Goal: Task Accomplishment & Management: Manage account settings

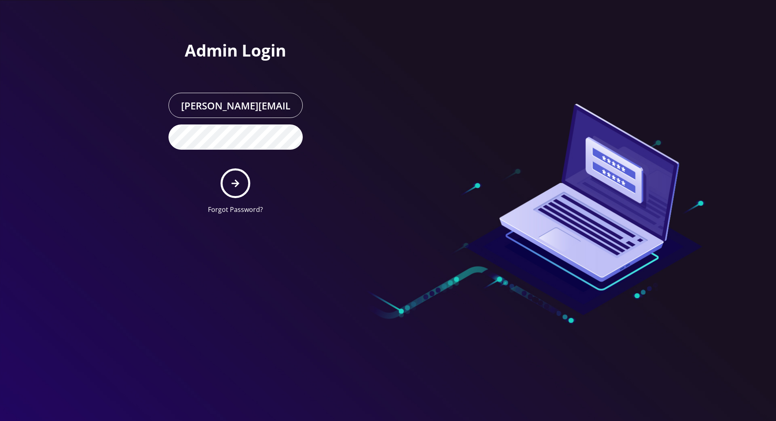
click at [236, 186] on icon "submit" at bounding box center [235, 183] width 8 height 9
type input "[PERSON_NAME][EMAIL_ADDRESS][DOMAIN_NAME]"
click at [241, 172] on button "submit" at bounding box center [235, 183] width 30 height 30
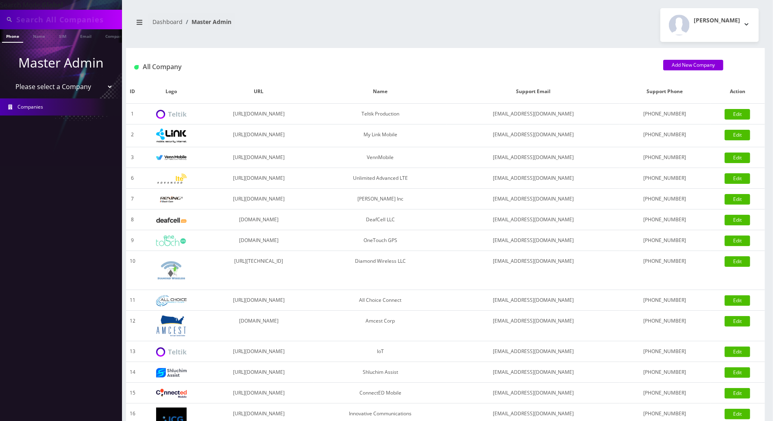
click at [83, 23] on input "text" at bounding box center [68, 19] width 104 height 15
paste input "347-768-1928"
click at [50, 21] on input "347-768-1928" at bounding box center [68, 19] width 104 height 15
click at [33, 20] on input "347-7681928" at bounding box center [68, 19] width 104 height 15
type input "3477681928"
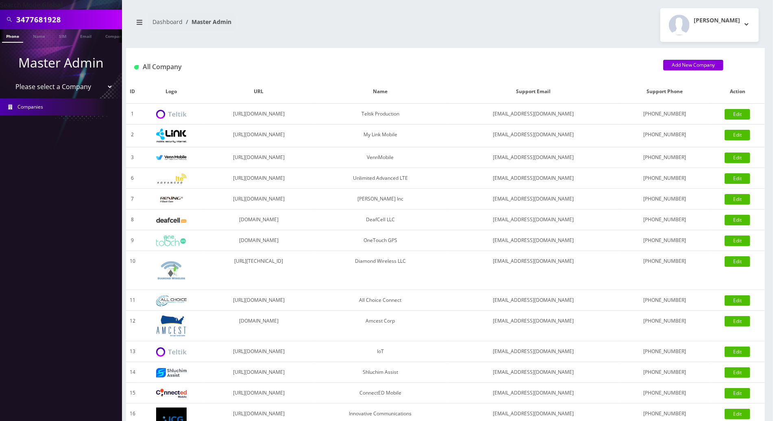
click at [12, 37] on link "Phone" at bounding box center [12, 35] width 21 height 13
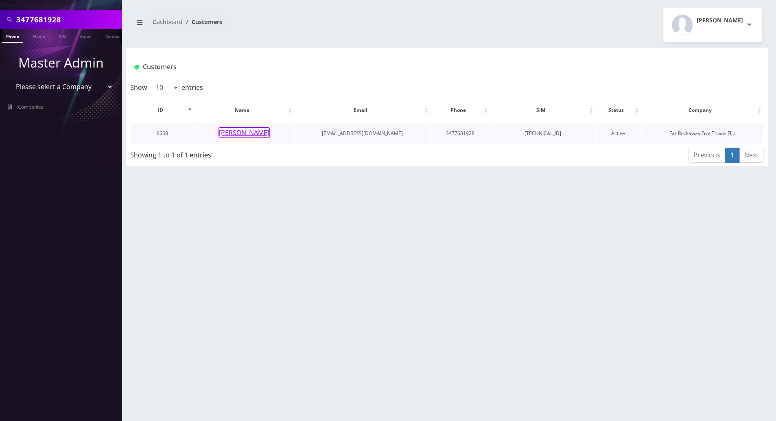
click at [249, 128] on button "[PERSON_NAME]" at bounding box center [243, 132] width 51 height 11
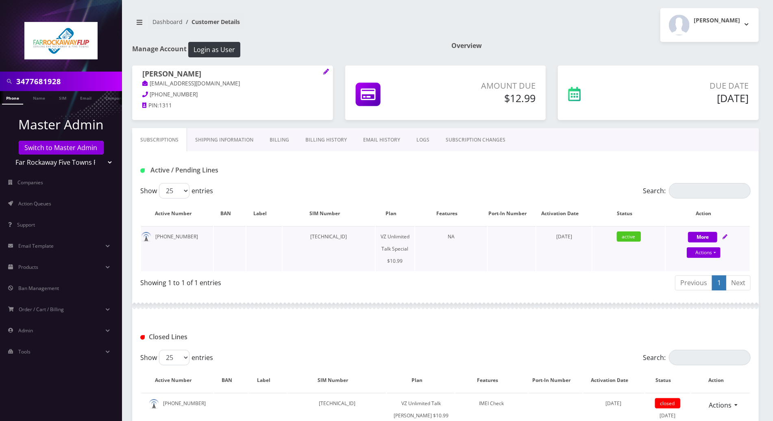
click at [727, 233] on link at bounding box center [725, 236] width 5 height 7
select select "472"
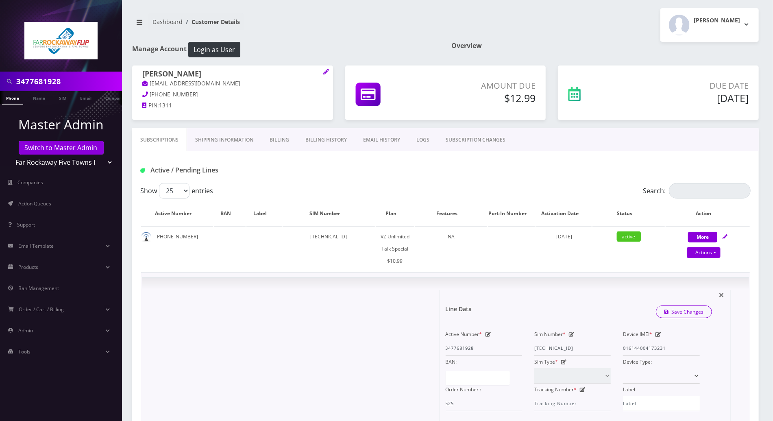
click at [570, 334] on icon at bounding box center [572, 334] width 6 height 5
click at [508, 349] on div "Active Number * 3477681928 Sim Number * 89148000008465845984 Device IMEI * 0161…" at bounding box center [573, 369] width 267 height 83
paste input "11835965896"
type input "89148000011835965896"
click at [704, 311] on link "Save Changes" at bounding box center [684, 311] width 57 height 13
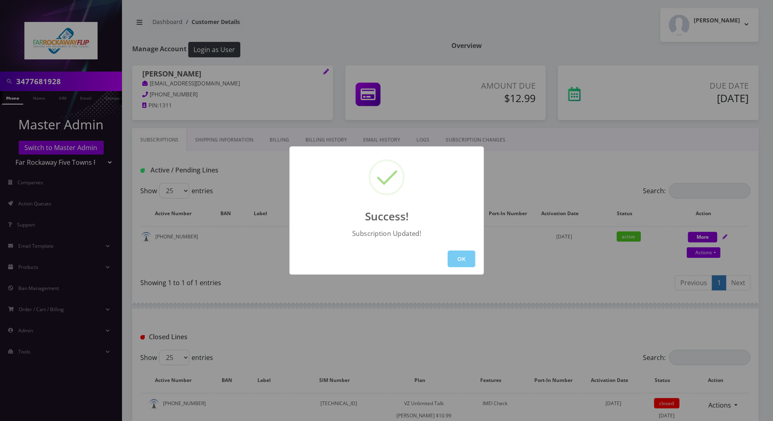
click at [455, 255] on button "OK" at bounding box center [462, 259] width 28 height 17
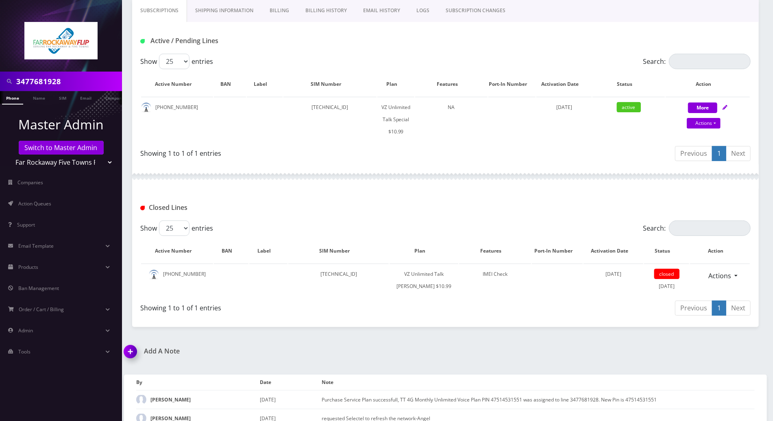
scroll to position [221, 0]
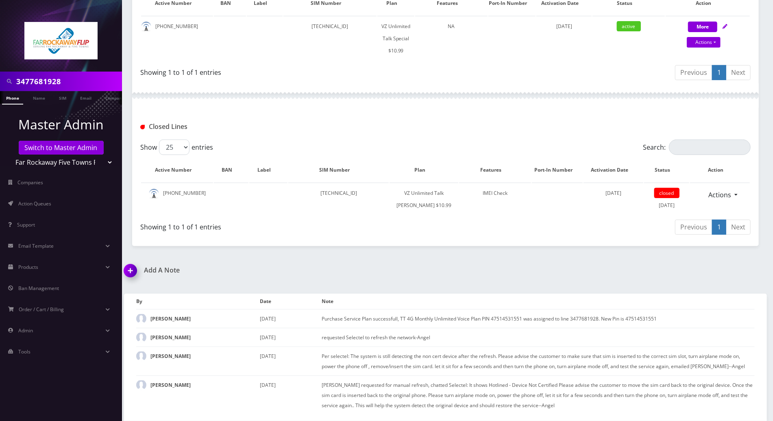
click at [128, 271] on img at bounding box center [132, 273] width 24 height 24
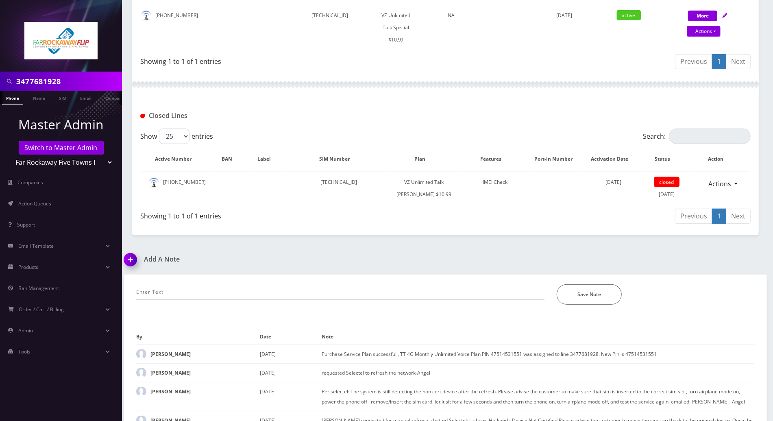
scroll to position [267, 0]
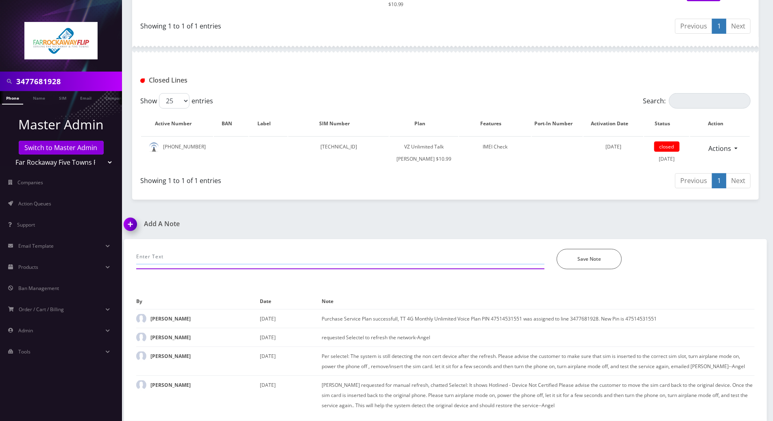
click at [234, 257] on input "text" at bounding box center [340, 256] width 408 height 15
paste input "89148000011835965896"
type input "to swap mew sim 89148000011835965896"
click at [573, 261] on button "Save Note" at bounding box center [589, 259] width 65 height 20
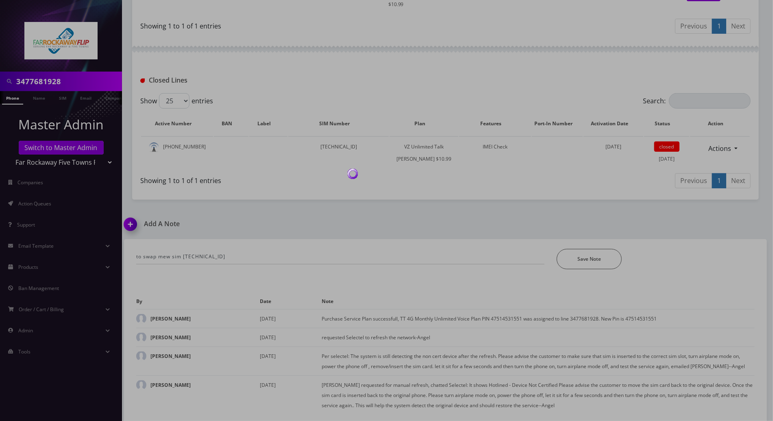
scroll to position [240, 0]
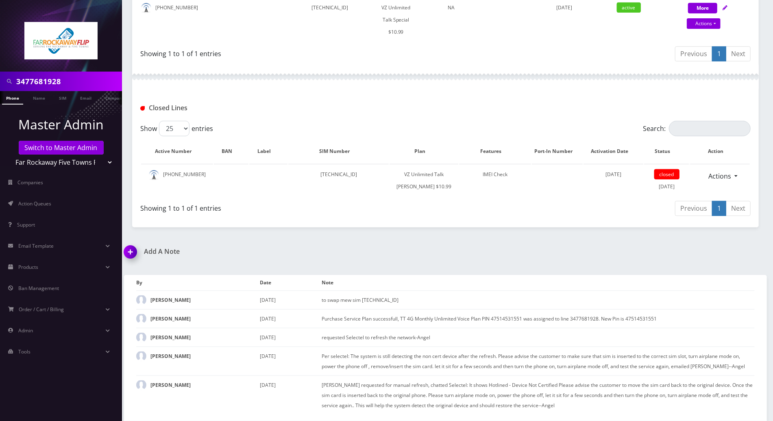
click at [325, 89] on div "Closed Lines" at bounding box center [445, 105] width 627 height 32
click at [426, 254] on h1 "Add A Note" at bounding box center [282, 252] width 316 height 8
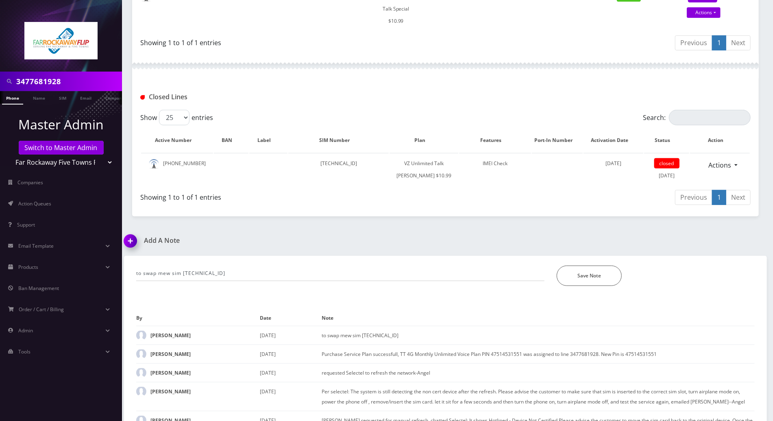
scroll to position [286, 0]
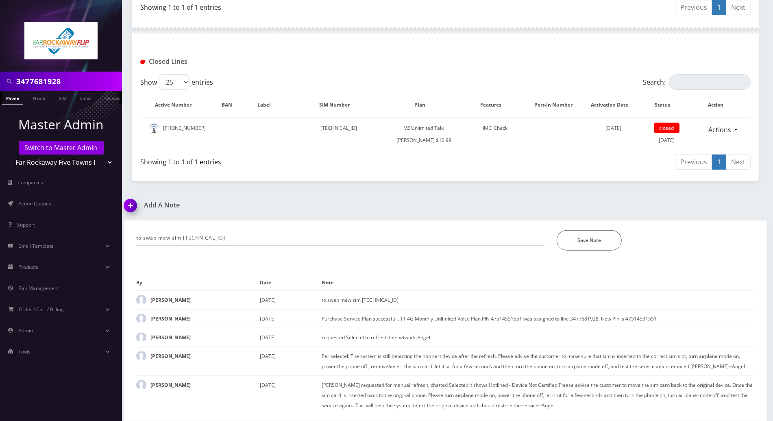
click at [532, 195] on div "3477681928 Phone Name SIM Email Company Customer Dashboard Customer Details Tzv…" at bounding box center [445, 73] width 655 height 696
click at [738, 248] on div "Save Note" at bounding box center [656, 240] width 210 height 20
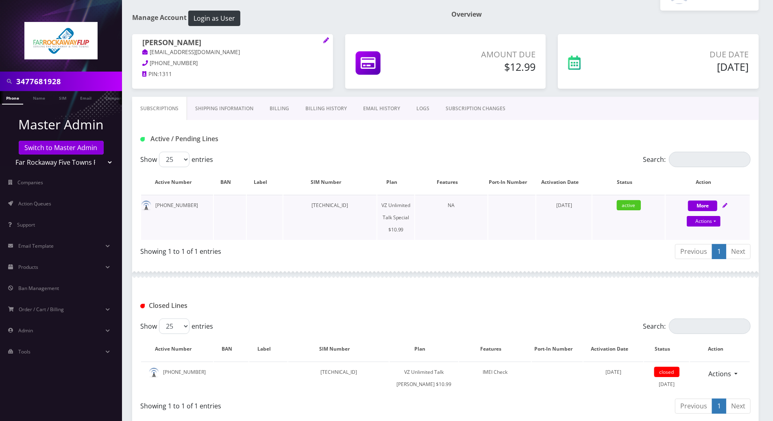
scroll to position [0, 0]
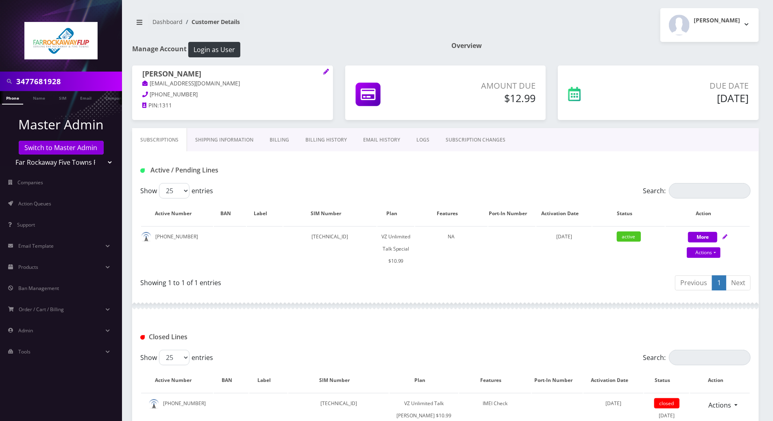
click at [376, 159] on div "Active / Pending Lines" at bounding box center [445, 167] width 627 height 32
click at [324, 311] on div at bounding box center [445, 306] width 627 height 24
click at [68, 151] on link "Switch to Master Admin" at bounding box center [61, 148] width 85 height 14
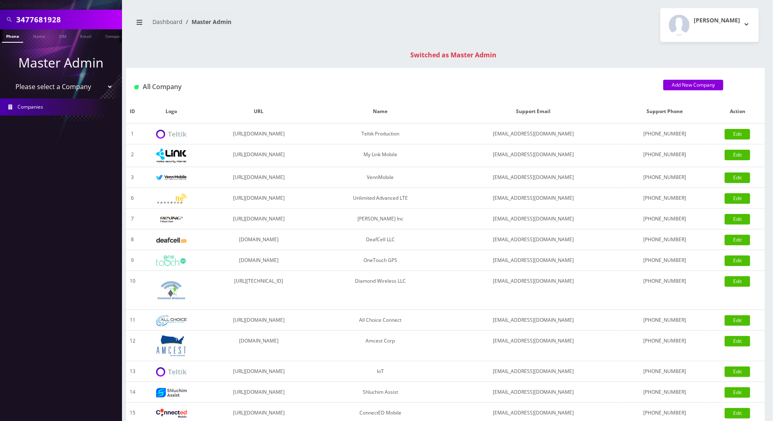
drag, startPoint x: 81, startPoint y: 20, endPoint x: -2, endPoint y: 20, distance: 83.4
click at [0, 20] on html "Search Mode: Global 3477681928 Phone Name SIM Email Company Customer Master Adm…" at bounding box center [386, 289] width 773 height 578
paste input "917-331-6450"
click at [46, 21] on input "917-331-6450" at bounding box center [68, 19] width 104 height 15
click at [33, 18] on input "917-3316450" at bounding box center [68, 19] width 104 height 15
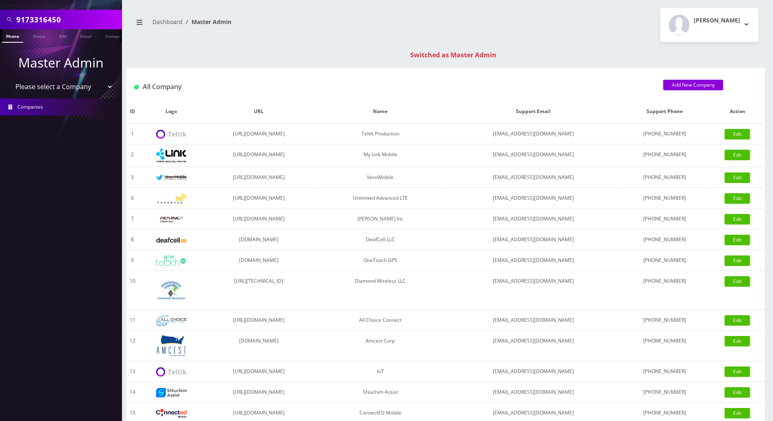
type input "9173316450"
click at [6, 37] on li at bounding box center [4, 38] width 8 height 20
click at [8, 33] on li at bounding box center [4, 38] width 8 height 20
click at [10, 35] on link "Phone" at bounding box center [12, 35] width 21 height 13
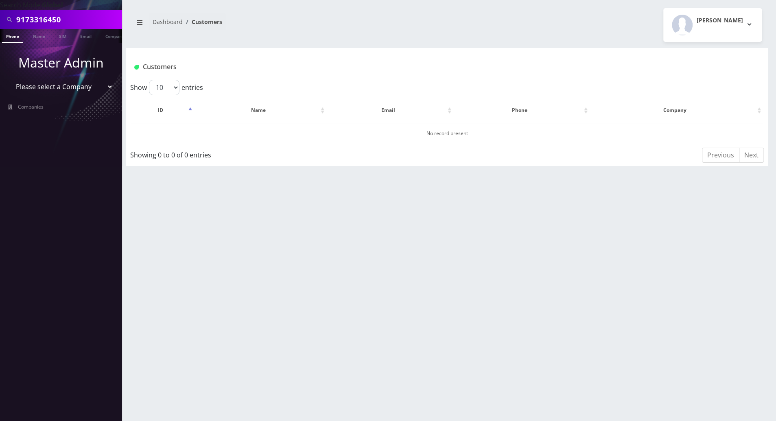
click at [13, 39] on link "Phone" at bounding box center [12, 35] width 21 height 13
drag, startPoint x: 66, startPoint y: 21, endPoint x: -2, endPoint y: 20, distance: 68.3
click at [0, 20] on html "Search Mode: Global 9173316450 Phone Name SIM Email Company Customer Master Adm…" at bounding box center [388, 210] width 776 height 421
click at [73, 18] on input "text" at bounding box center [68, 19] width 104 height 15
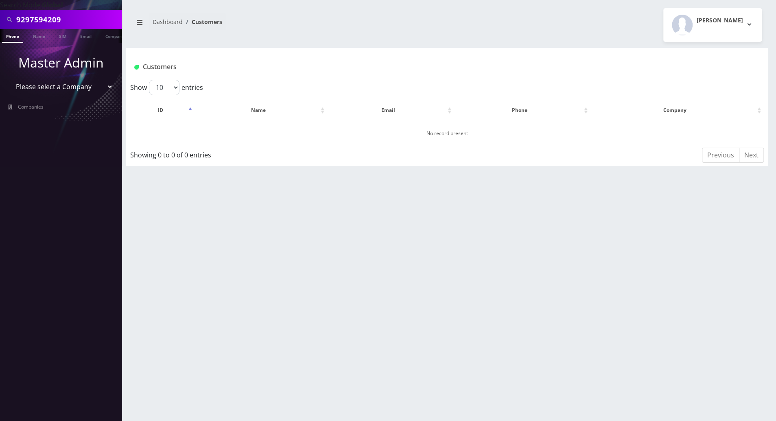
type input "9297594209"
click at [9, 38] on link "Phone" at bounding box center [12, 35] width 21 height 13
click at [10, 38] on link "Phone" at bounding box center [12, 35] width 21 height 13
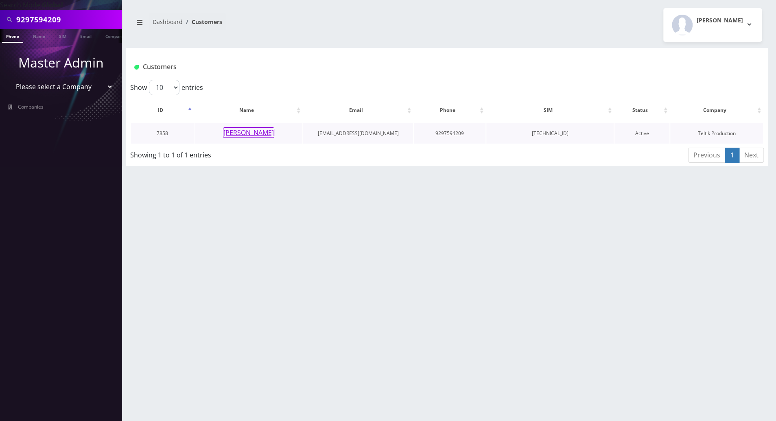
click at [252, 133] on button "[PERSON_NAME]" at bounding box center [248, 132] width 51 height 11
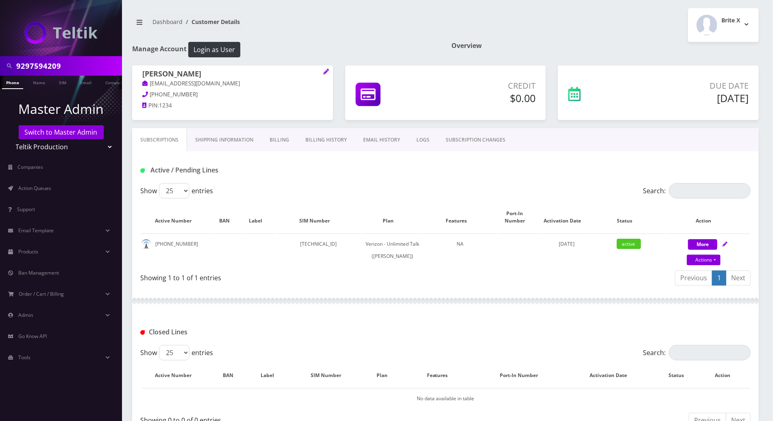
click at [752, 236] on div "Show 25 50 100 250 500 entries Search: Active Number BAN Label SIM Number Plan …" at bounding box center [445, 236] width 627 height 106
click at [291, 154] on div "Active / Pending Lines" at bounding box center [445, 167] width 627 height 32
click at [290, 181] on div "Active / Pending Lines" at bounding box center [445, 167] width 627 height 32
click at [281, 168] on h1 "Active / Pending Lines" at bounding box center [237, 170] width 195 height 8
click at [262, 182] on div "Active / Pending Lines" at bounding box center [445, 167] width 627 height 32
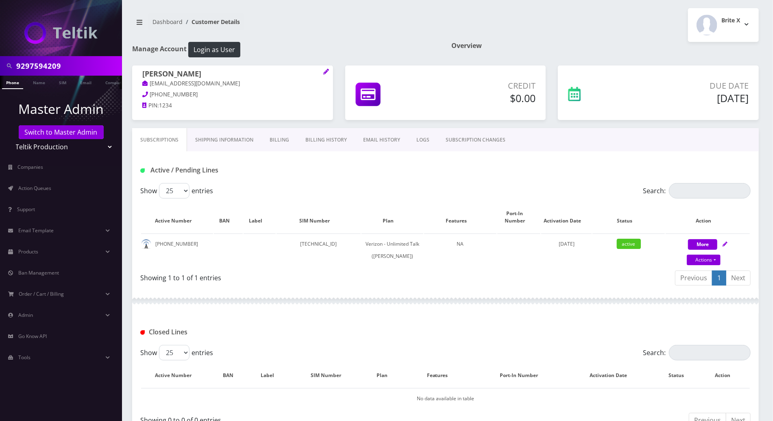
click at [309, 289] on div "Showing 1 to 1 of 1 entries" at bounding box center [292, 279] width 305 height 19
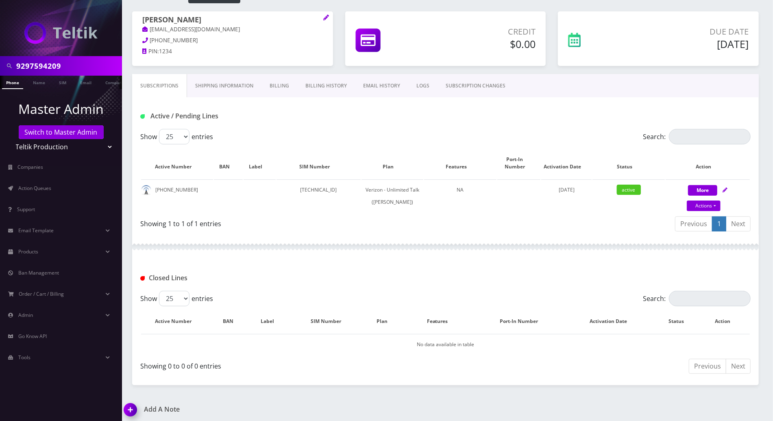
scroll to position [62, 0]
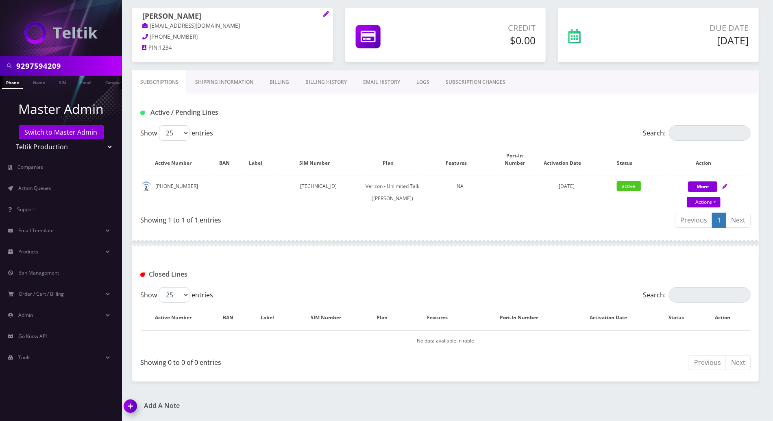
click at [279, 76] on link "Billing" at bounding box center [279, 82] width 36 height 24
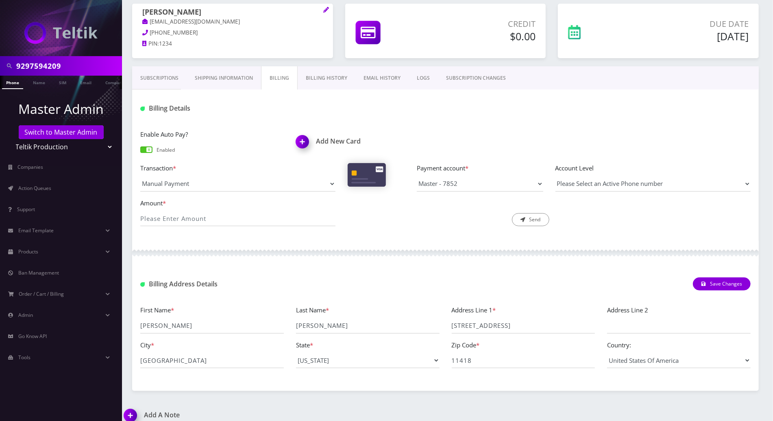
click at [147, 149] on span at bounding box center [146, 149] width 12 height 7
click at [140, 153] on input "checkbox" at bounding box center [140, 153] width 0 height 0
click at [161, 78] on link "Subscriptions" at bounding box center [159, 78] width 54 height 24
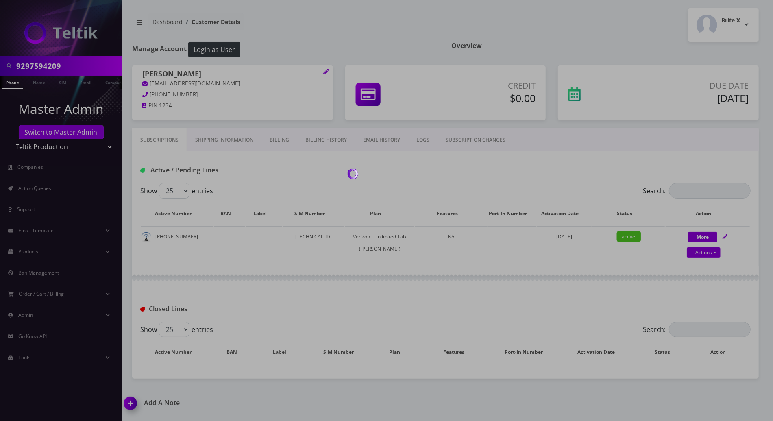
scroll to position [62, 0]
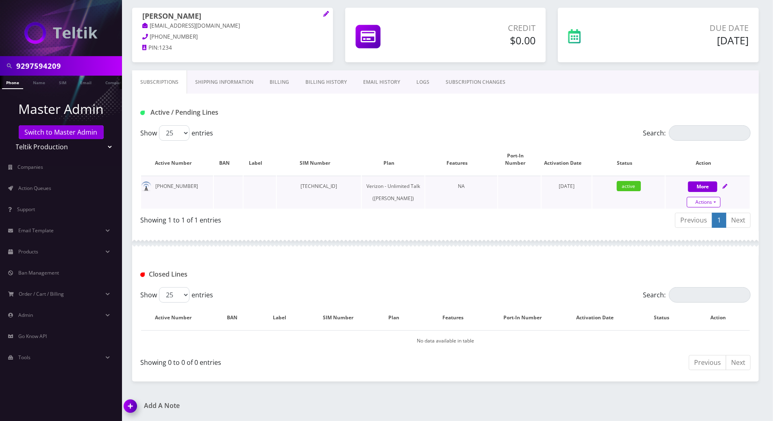
click at [710, 197] on link "Actions" at bounding box center [704, 202] width 34 height 11
select select "459"
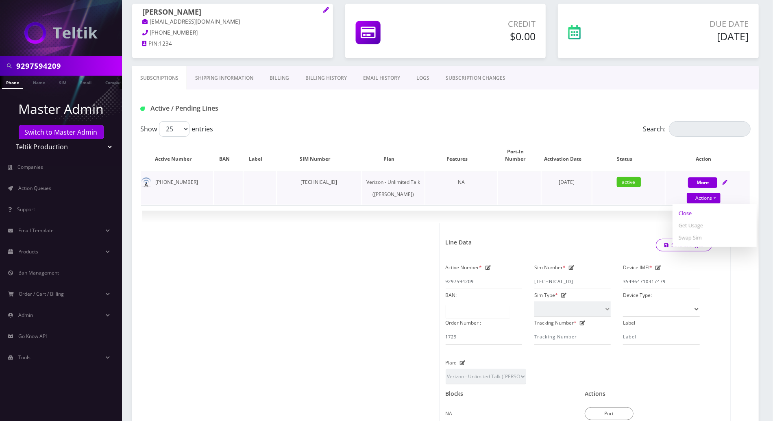
click at [686, 207] on link "Close" at bounding box center [715, 213] width 84 height 12
type input "09/04/2025"
select select "459"
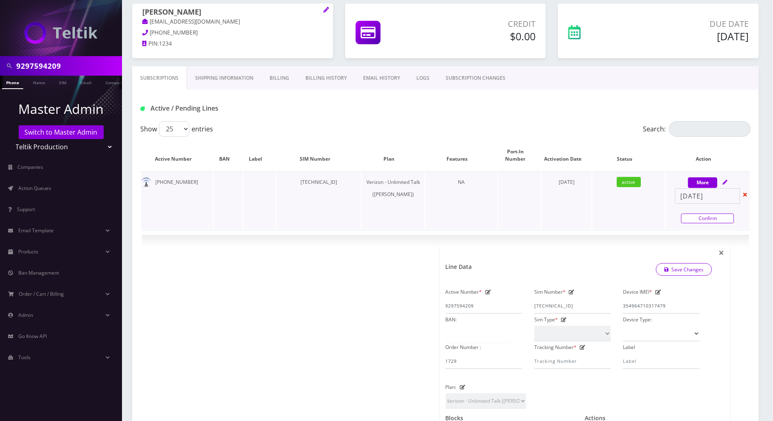
click at [692, 214] on link "Confirm" at bounding box center [707, 219] width 53 height 10
select select "459"
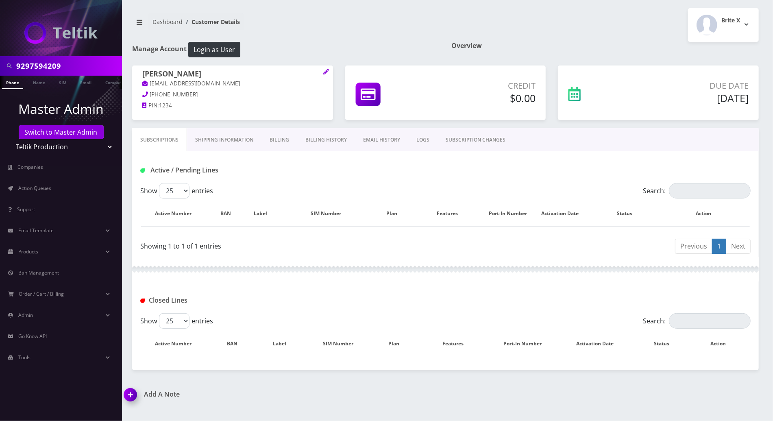
scroll to position [0, 0]
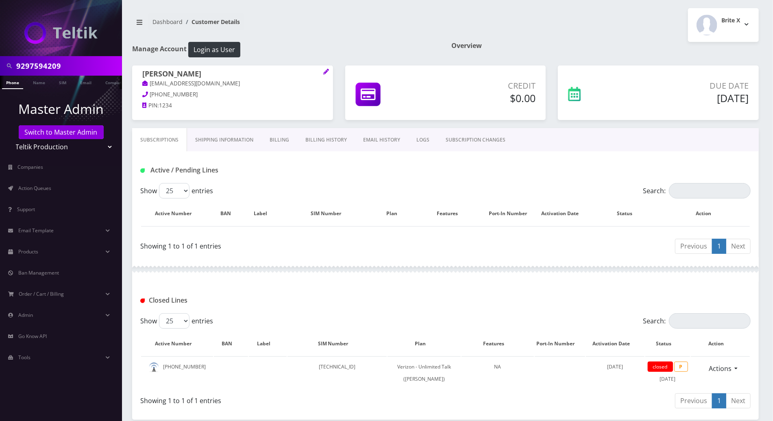
click at [360, 267] on div at bounding box center [445, 269] width 627 height 24
click at [278, 136] on link "Billing" at bounding box center [279, 140] width 36 height 24
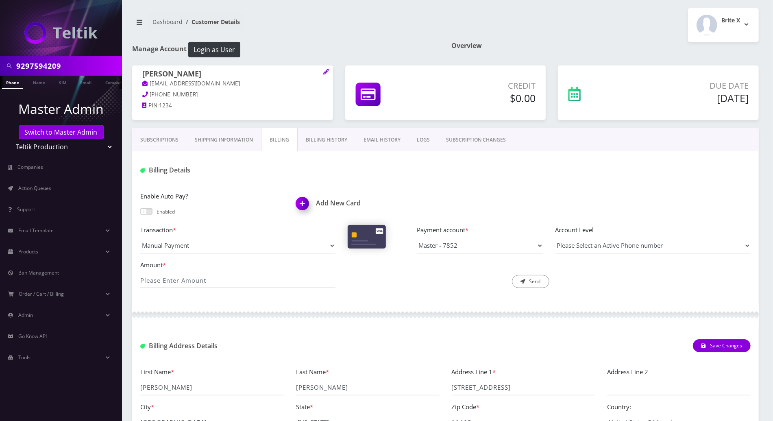
click at [254, 178] on div "Billing Details" at bounding box center [445, 167] width 627 height 32
click at [163, 142] on link "Subscriptions" at bounding box center [159, 140] width 54 height 24
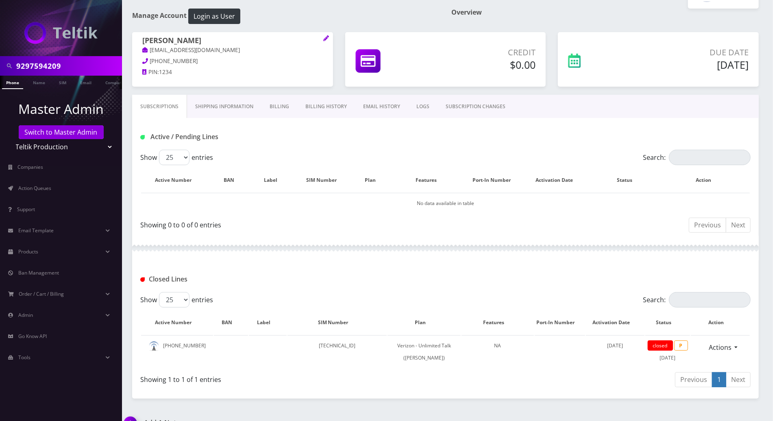
scroll to position [62, 0]
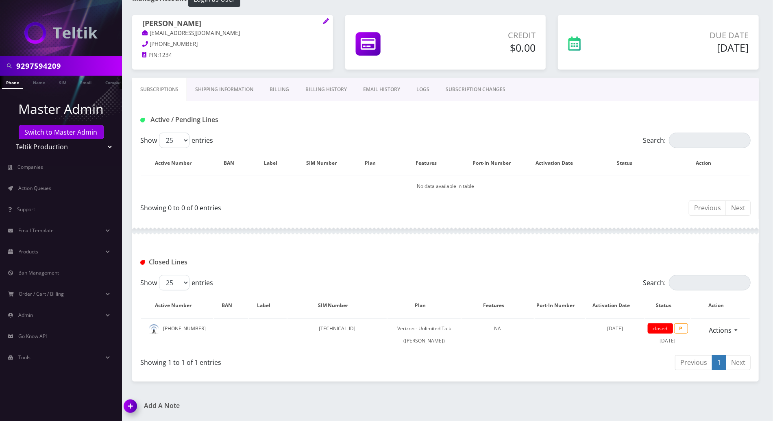
click at [277, 80] on link "Billing" at bounding box center [279, 90] width 36 height 24
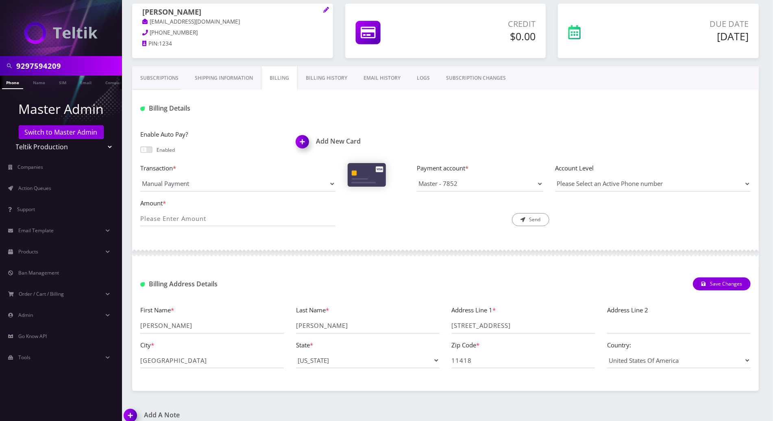
click at [319, 78] on link "Billing History" at bounding box center [327, 78] width 58 height 24
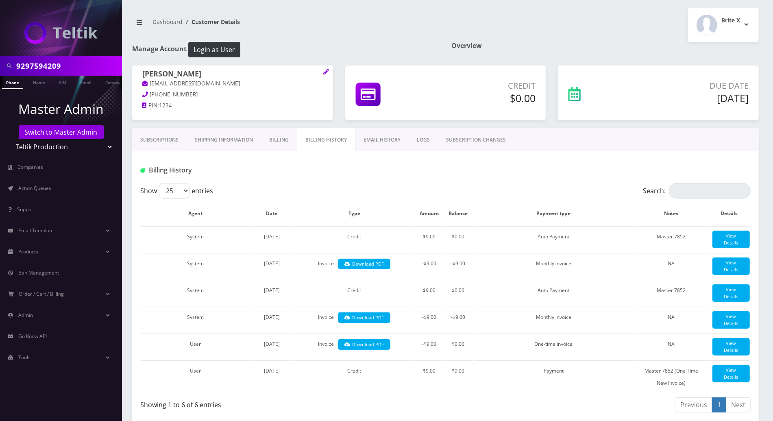
click at [251, 164] on div "Billing History" at bounding box center [237, 169] width 207 height 13
click at [160, 135] on link "Subscriptions" at bounding box center [159, 140] width 54 height 24
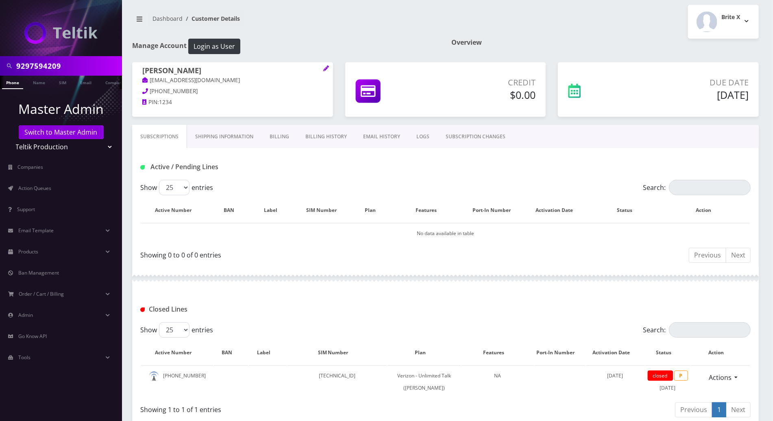
scroll to position [62, 0]
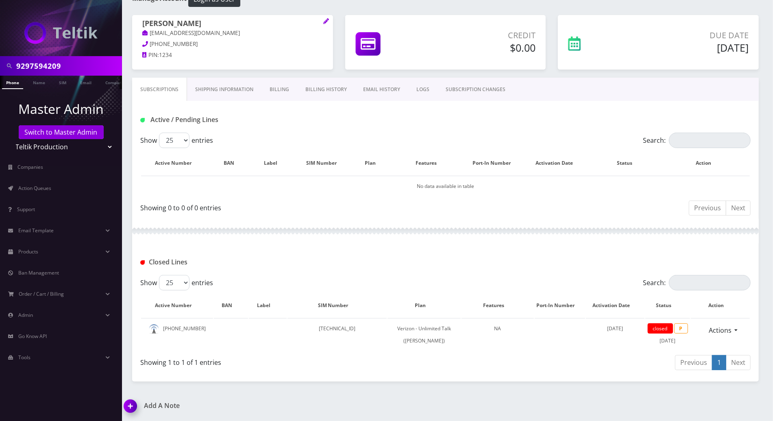
click at [129, 405] on img at bounding box center [132, 409] width 24 height 24
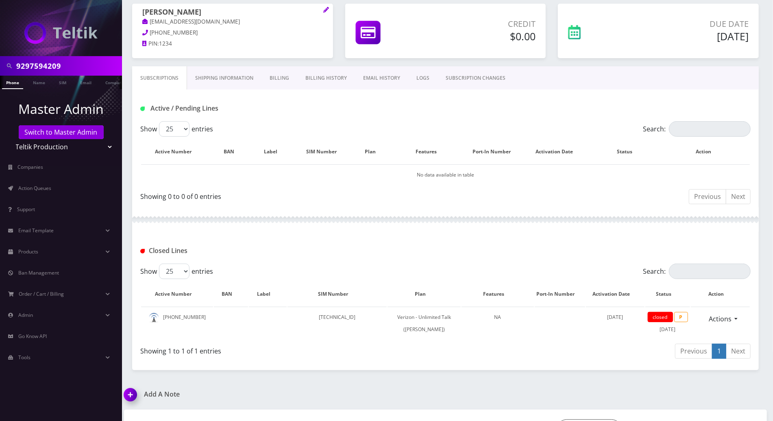
scroll to position [108, 0]
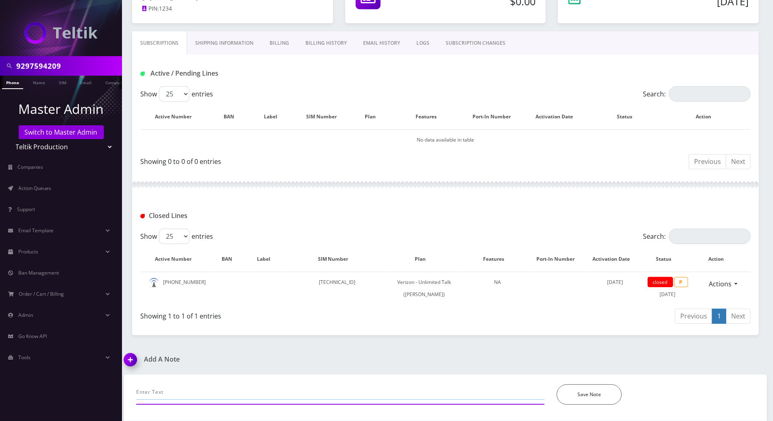
click at [209, 392] on input "text" at bounding box center [340, 391] width 408 height 15
type input "called to cancel -- no longer needs the ph-- daugther is in Israel now"
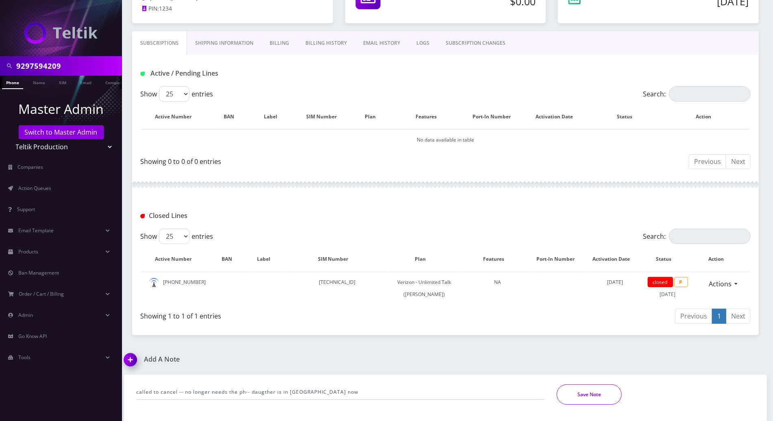
click at [590, 389] on button "Save Note" at bounding box center [589, 394] width 65 height 20
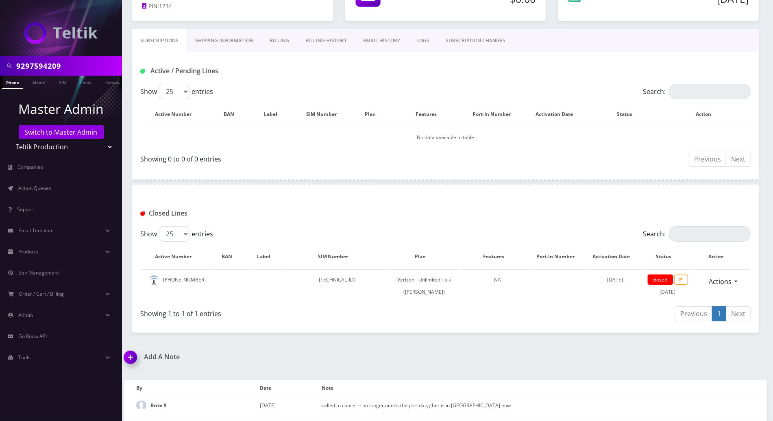
click at [739, 207] on div "Closed Lines" at bounding box center [445, 213] width 623 height 13
click at [37, 133] on link "Switch to Master Admin" at bounding box center [61, 132] width 85 height 14
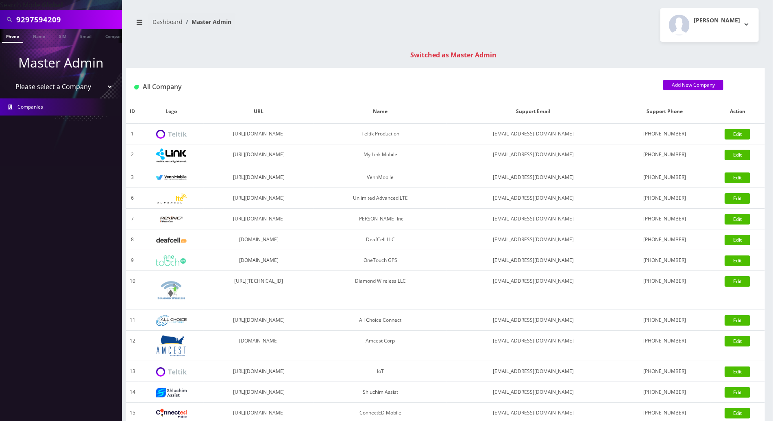
drag, startPoint x: 71, startPoint y: 21, endPoint x: -2, endPoint y: 11, distance: 73.6
click at [0, 11] on html "Search Mode: Global 9297594209 Phone Name SIM Email Company Customer Master Adm…" at bounding box center [386, 289] width 773 height 578
paste input "89148000011835965730"
type input "89148000011835965730"
click at [63, 38] on link "SIM" at bounding box center [62, 35] width 15 height 13
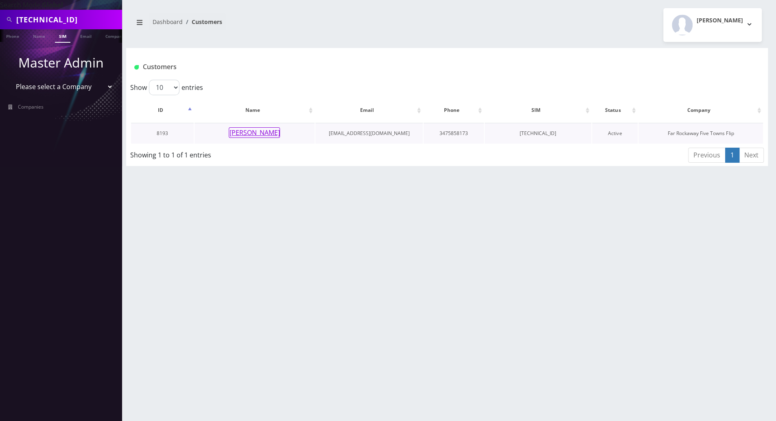
click at [254, 132] on button "[PERSON_NAME]" at bounding box center [254, 132] width 51 height 11
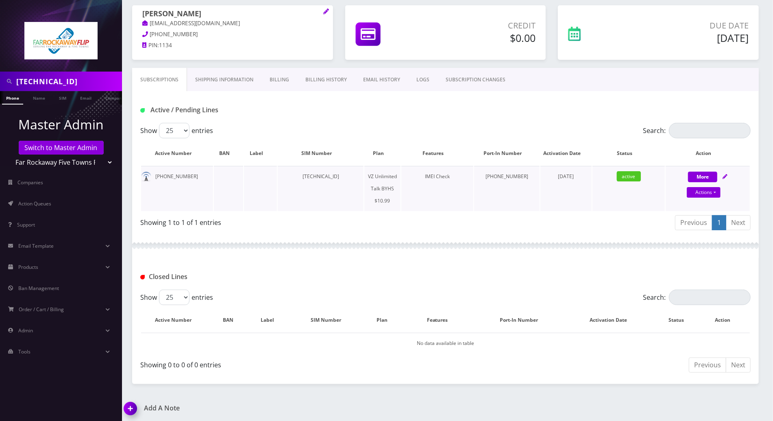
scroll to position [62, 0]
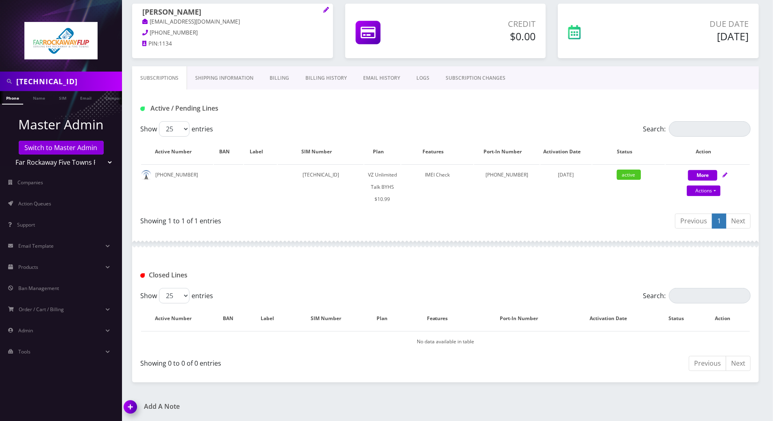
click at [124, 412] on img at bounding box center [132, 410] width 24 height 24
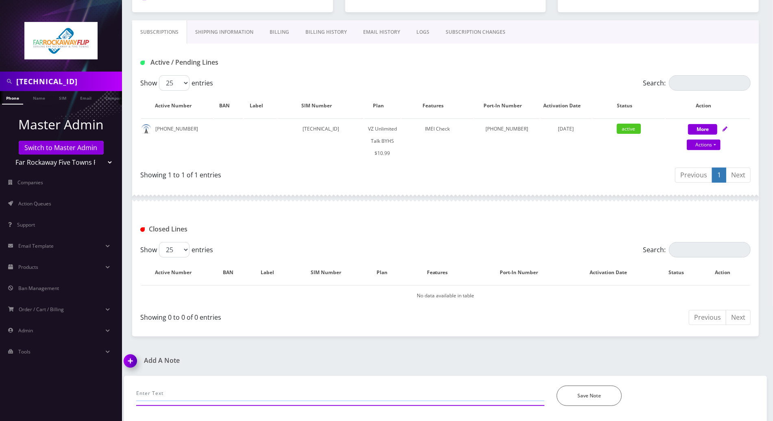
click at [164, 394] on input "text" at bounding box center [340, 393] width 408 height 15
type input "the port in completed after we cancelled the other MDN with a selectel rep"
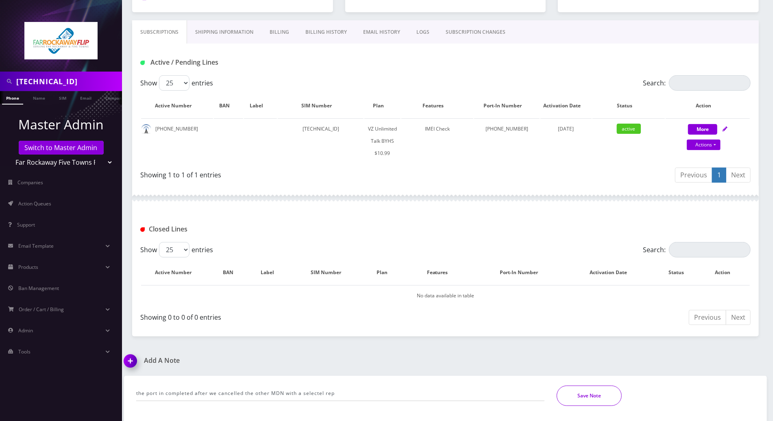
click at [608, 398] on button "Save Note" at bounding box center [589, 396] width 65 height 20
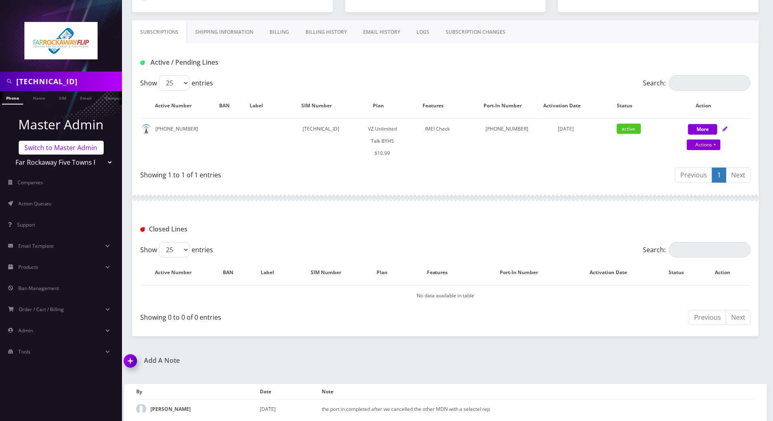
click at [78, 146] on link "Switch to Master Admin" at bounding box center [61, 148] width 85 height 14
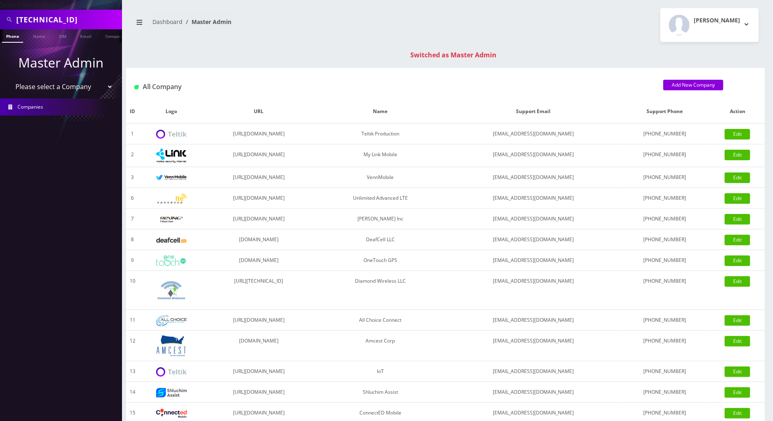
scroll to position [0, 4]
click at [65, 24] on input "[TECHNICAL_ID]" at bounding box center [68, 19] width 104 height 15
drag, startPoint x: 106, startPoint y: 18, endPoint x: -2, endPoint y: 17, distance: 108.2
click at [0, 17] on html "Search Mode: Global 89148000011835965730 Phone Name SIM Email Company Customer …" at bounding box center [386, 289] width 773 height 578
paste input "9295851108"
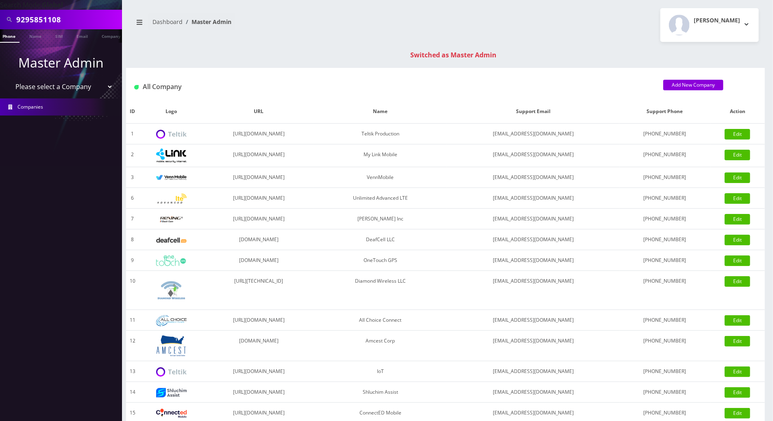
type input "9295851108"
click at [10, 38] on link "Phone" at bounding box center [8, 35] width 21 height 13
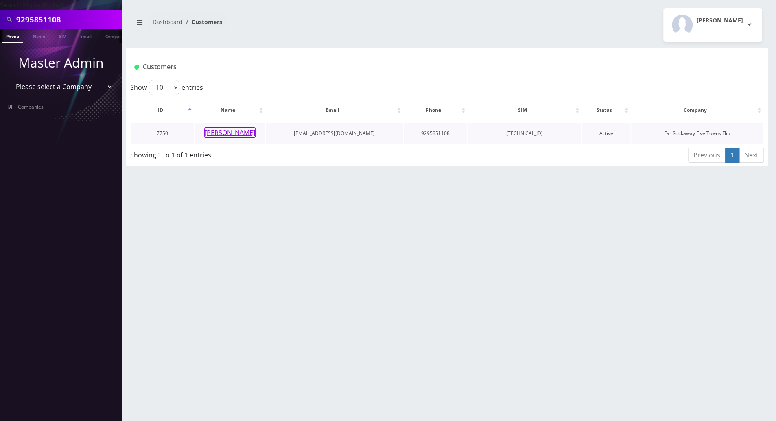
click at [237, 131] on button "[PERSON_NAME]" at bounding box center [229, 132] width 51 height 11
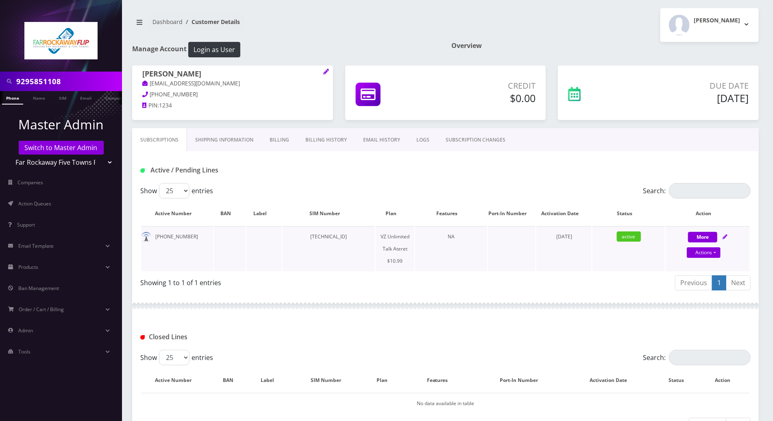
click at [725, 237] on icon at bounding box center [725, 236] width 5 height 5
select select "483"
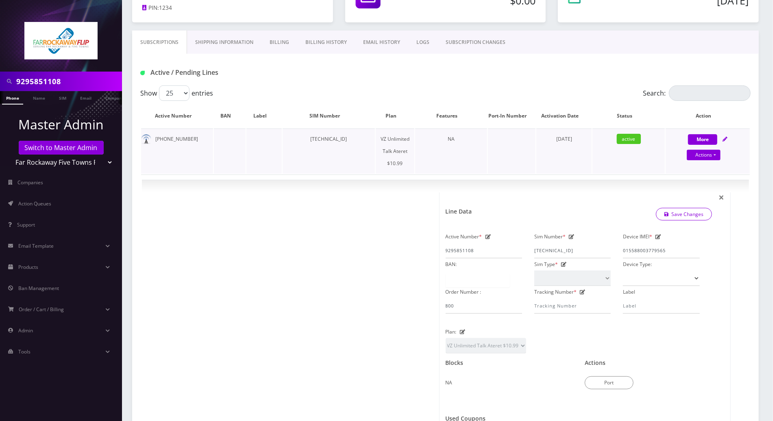
scroll to position [108, 0]
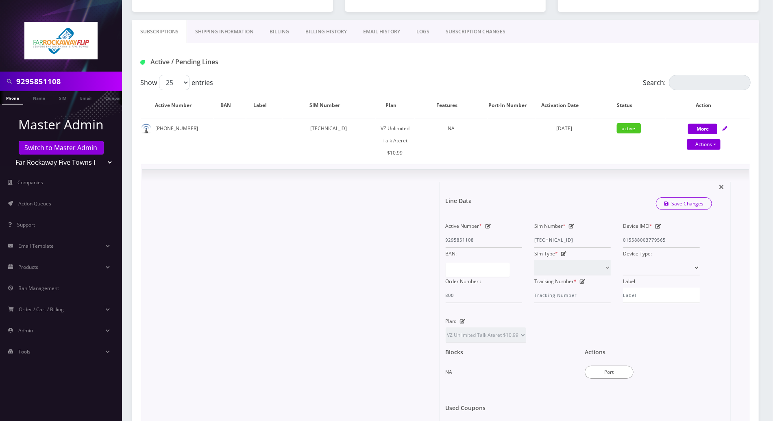
click at [353, 202] on div at bounding box center [294, 320] width 292 height 276
click at [723, 184] on span "×" at bounding box center [722, 186] width 6 height 13
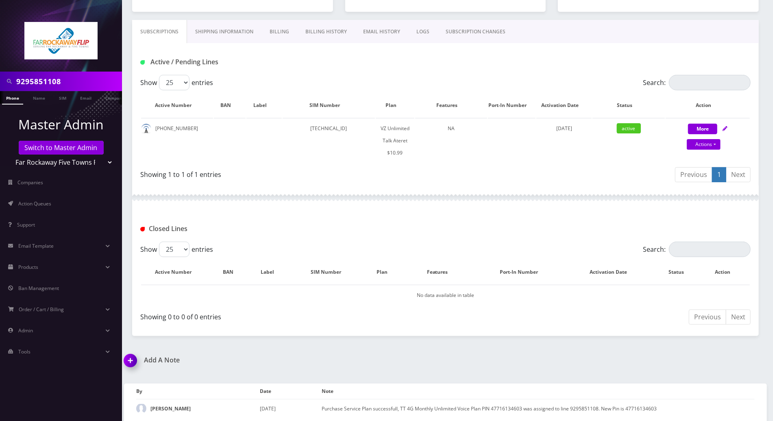
click at [335, 238] on div "Closed Lines" at bounding box center [445, 226] width 627 height 32
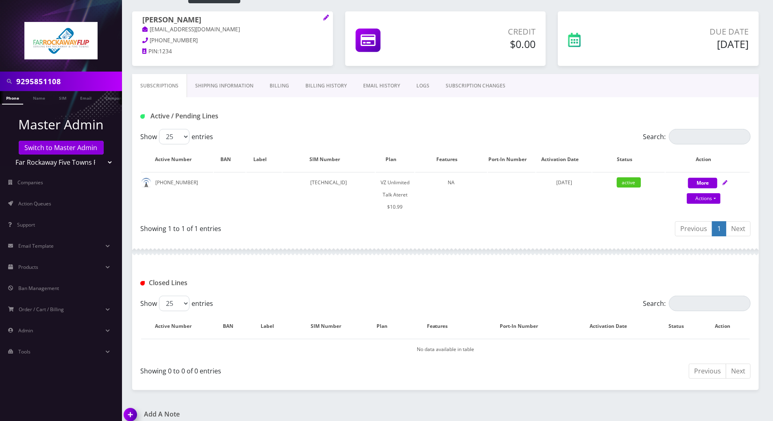
scroll to position [0, 0]
